Goal: Navigation & Orientation: Find specific page/section

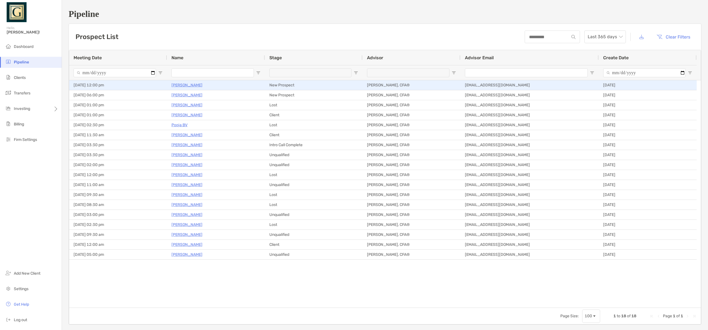
click at [186, 86] on p "Leah Jones" at bounding box center [187, 85] width 31 height 7
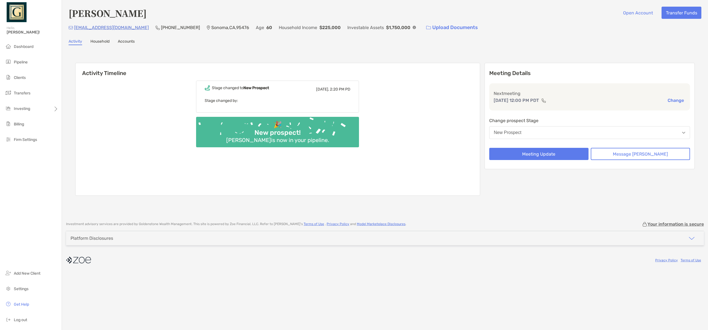
click at [109, 42] on link "Household" at bounding box center [99, 42] width 19 height 6
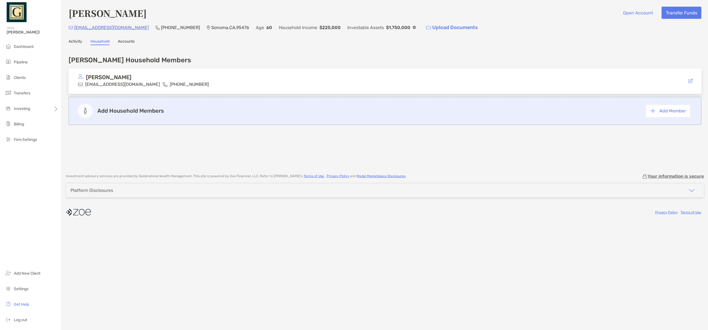
click at [131, 43] on link "Accounts" at bounding box center [126, 42] width 17 height 6
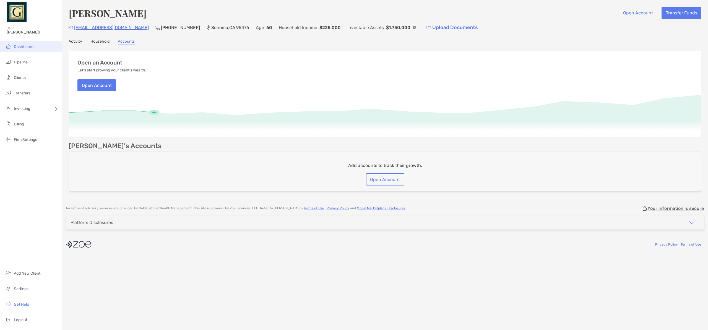
click at [26, 47] on span "Dashboard" at bounding box center [24, 46] width 20 height 5
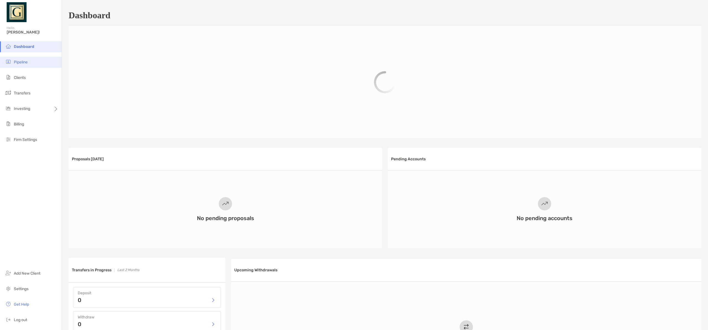
click at [33, 65] on li "Pipeline" at bounding box center [31, 62] width 62 height 11
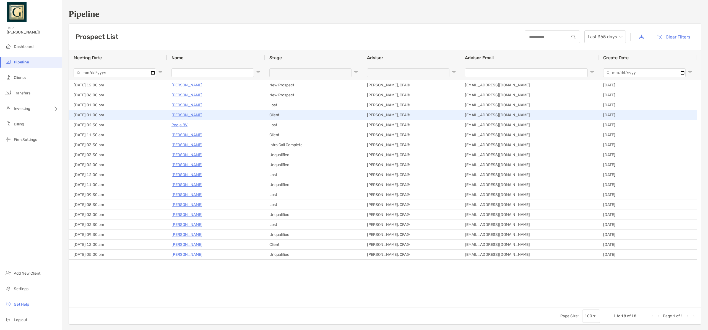
click at [180, 114] on p "[PERSON_NAME]" at bounding box center [187, 114] width 31 height 7
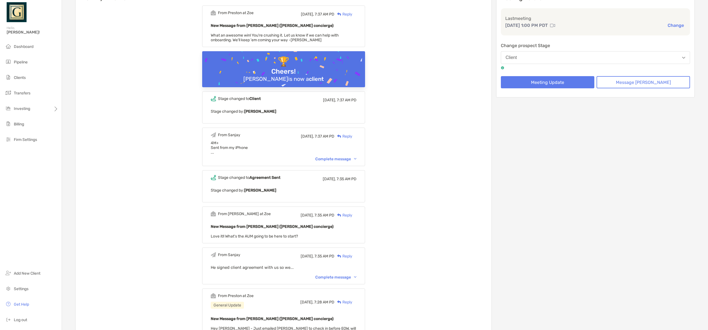
scroll to position [88, 0]
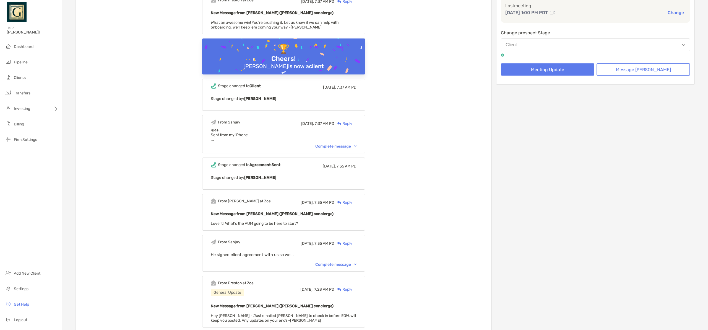
click at [341, 263] on div "Complete message" at bounding box center [335, 264] width 41 height 5
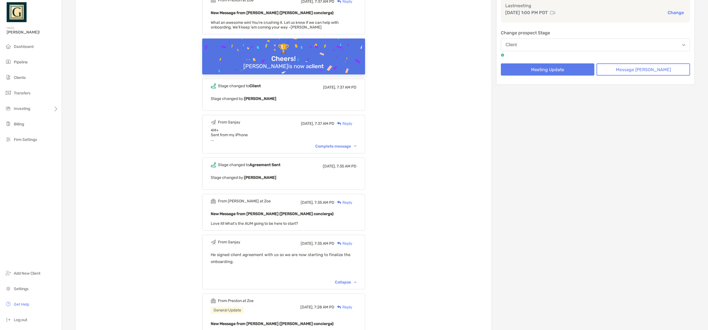
click at [337, 148] on div "Complete message" at bounding box center [335, 146] width 41 height 5
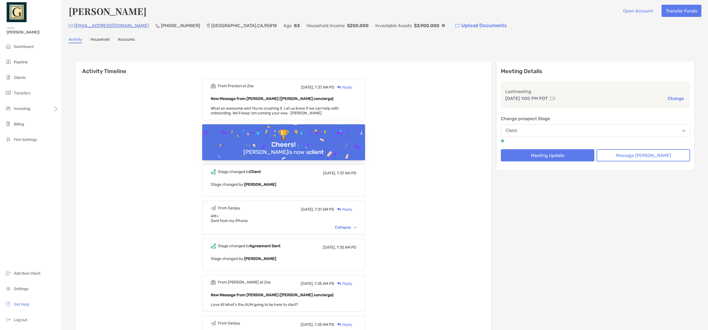
scroll to position [0, 0]
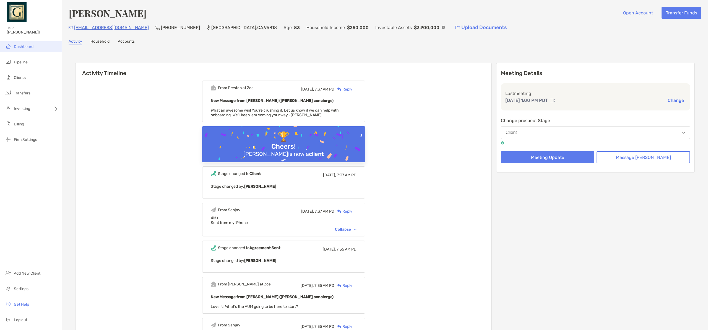
click at [17, 48] on span "Dashboard" at bounding box center [24, 46] width 20 height 5
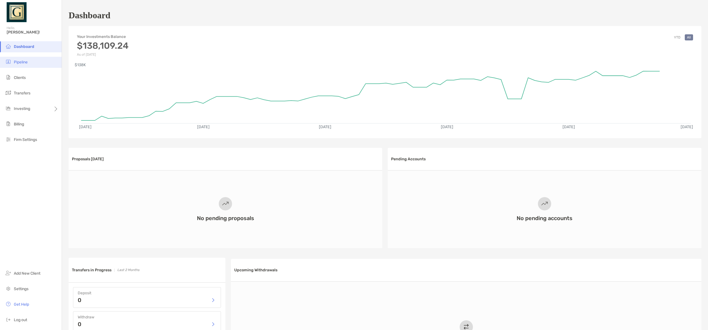
click at [21, 65] on li "Pipeline" at bounding box center [31, 62] width 62 height 11
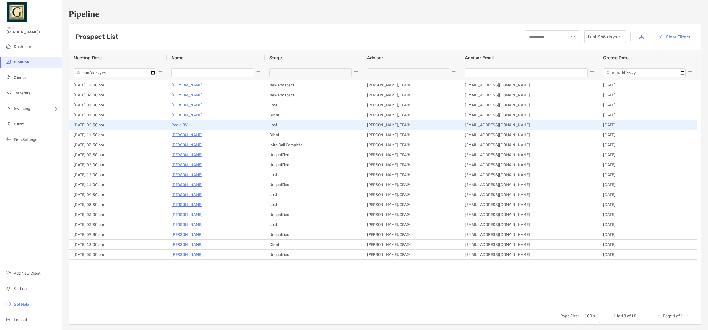
click at [177, 124] on p "Pooja BV" at bounding box center [180, 124] width 16 height 7
